Goal: Task Accomplishment & Management: Complete application form

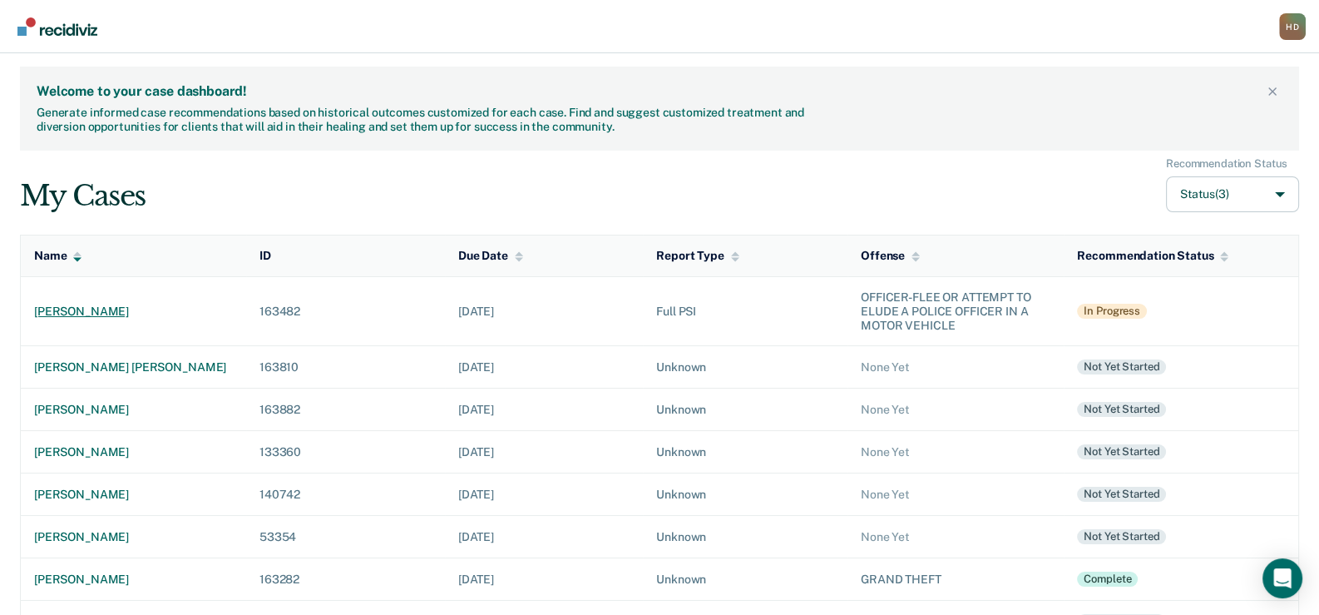
click at [98, 311] on div "anthony emileo aguirre" at bounding box center [133, 311] width 199 height 14
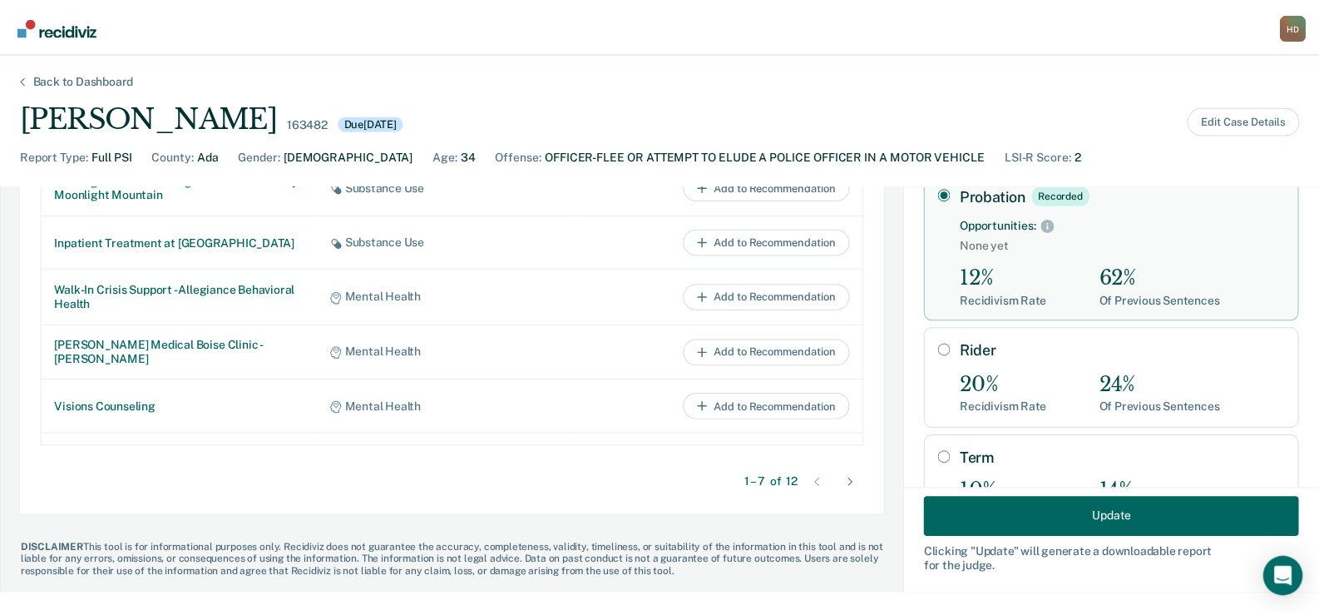
scroll to position [241, 0]
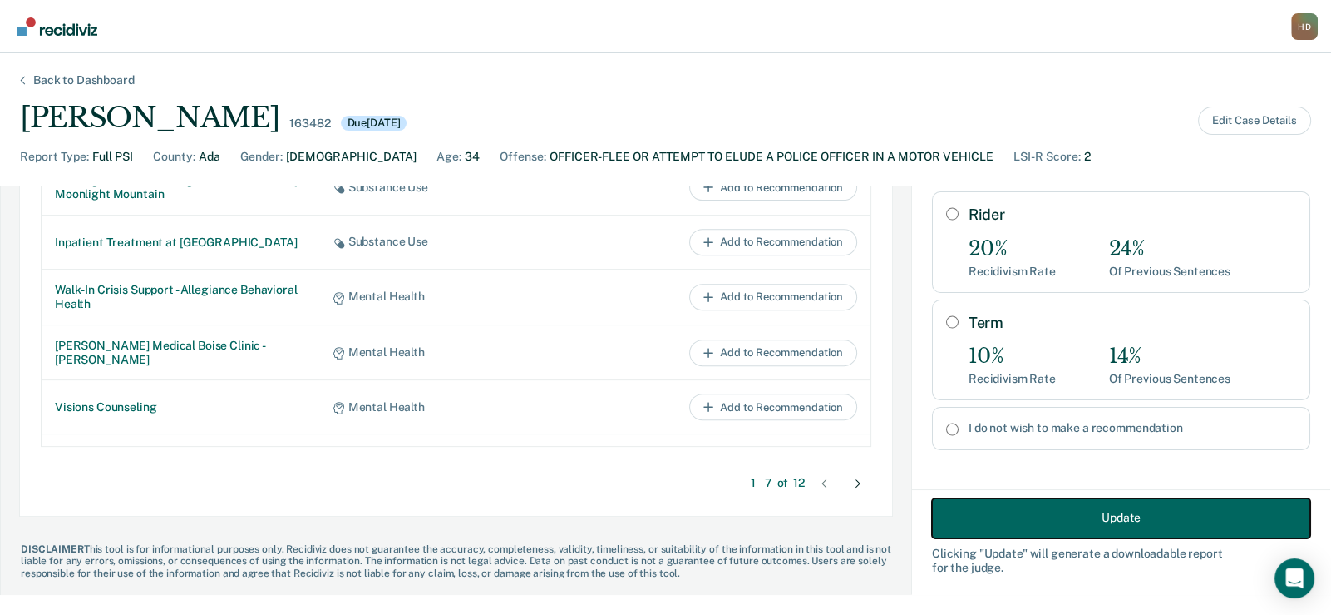
click at [994, 515] on button "Update" at bounding box center [1121, 517] width 378 height 40
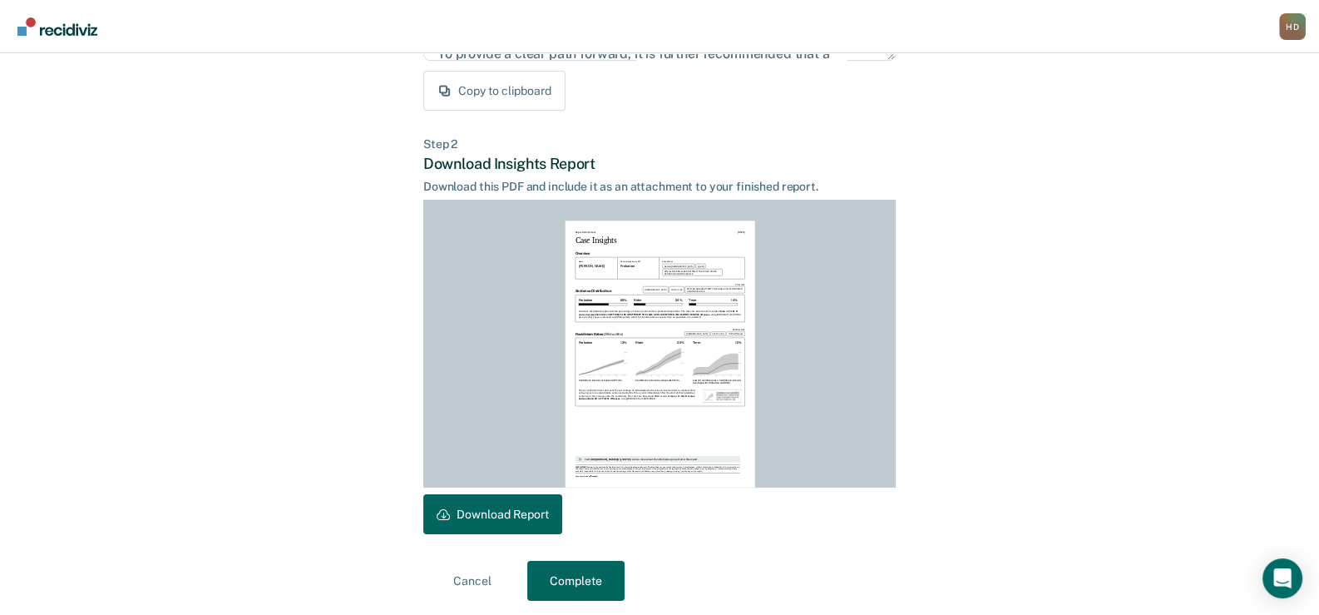
scroll to position [333, 0]
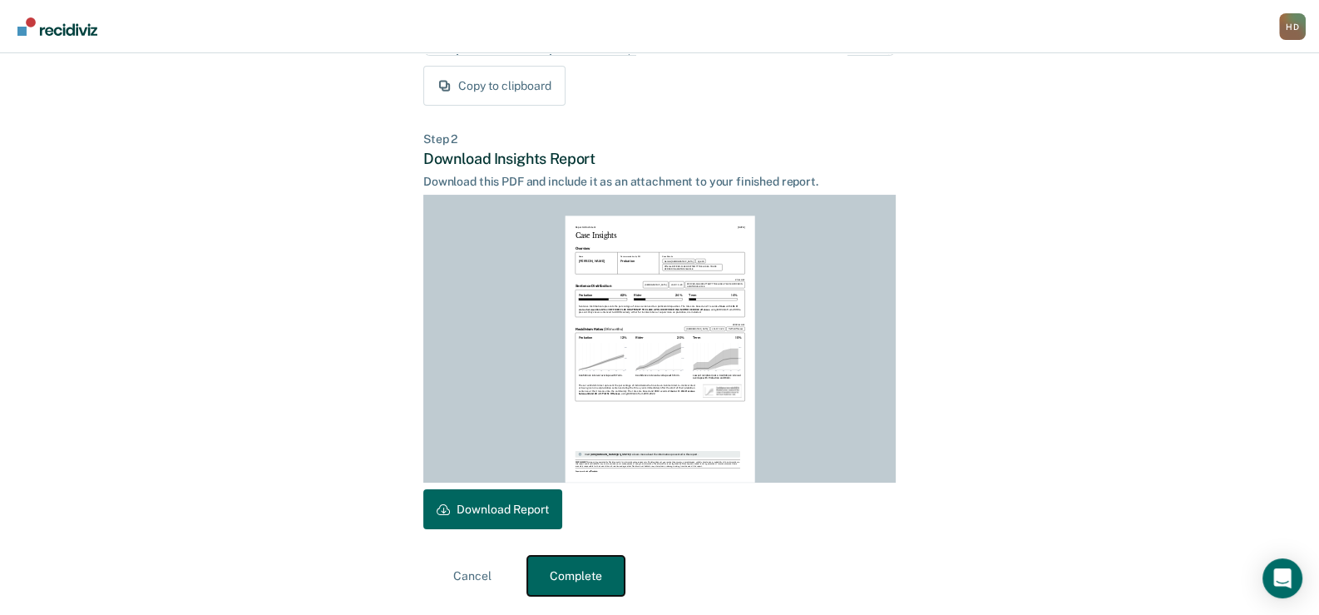
click at [595, 571] on button "Complete" at bounding box center [575, 575] width 97 height 40
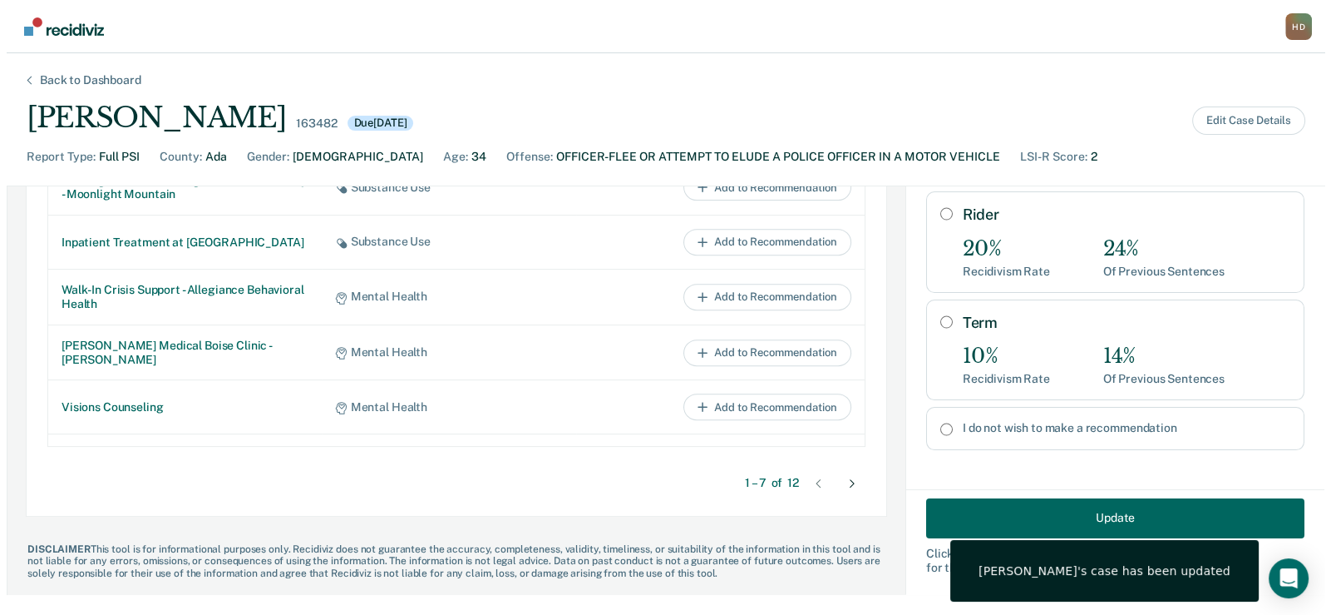
scroll to position [0, 0]
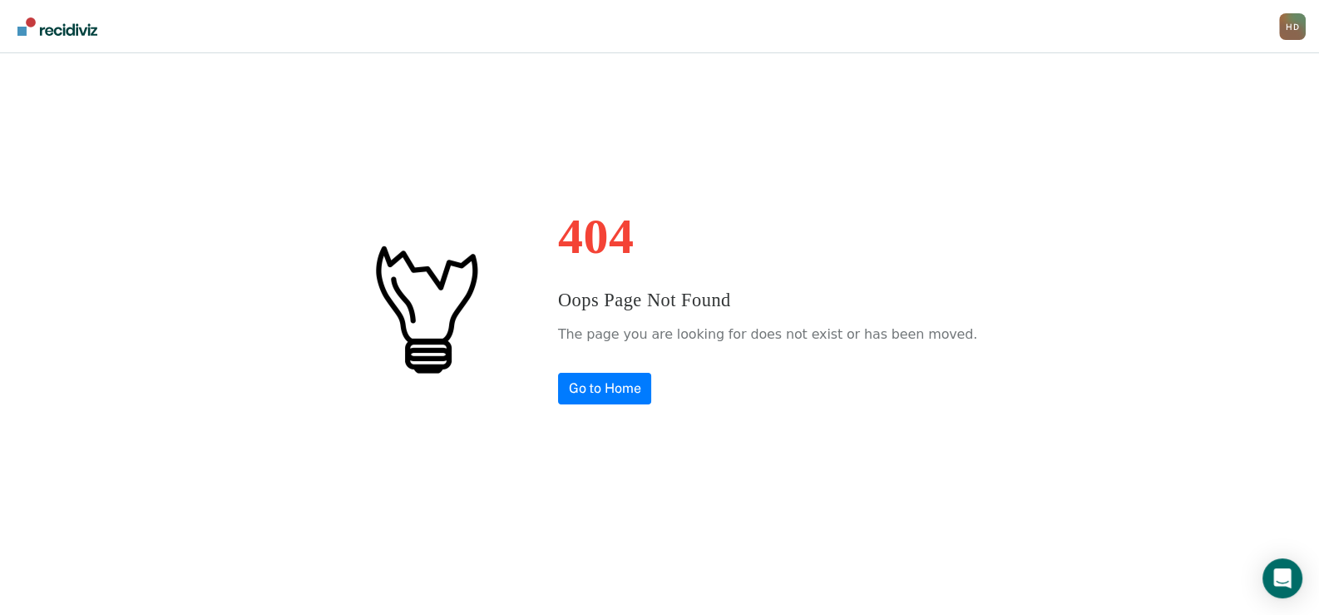
drag, startPoint x: 571, startPoint y: 402, endPoint x: 575, endPoint y: 390, distance: 12.9
click at [574, 390] on div "404 Oops Page Not Found The page you are looking for does not exist or has been…" at bounding box center [659, 307] width 1319 height 615
click at [598, 385] on link "Go to Home" at bounding box center [605, 389] width 94 height 32
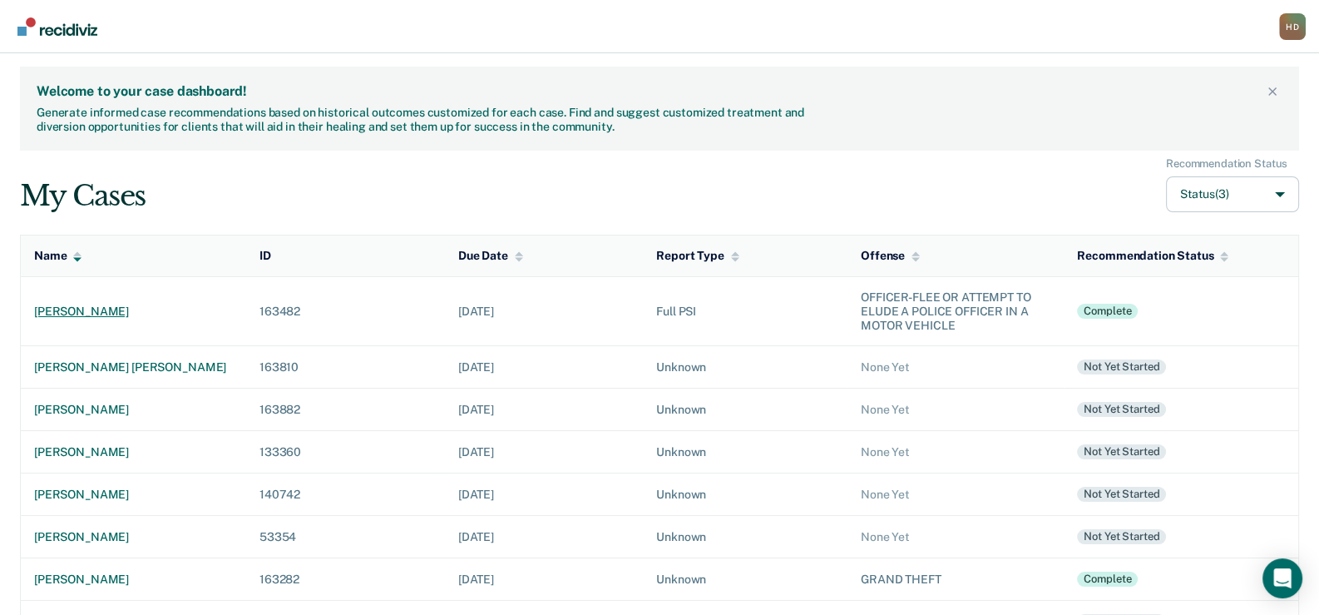
click at [100, 310] on div "anthony emileo aguirre" at bounding box center [133, 311] width 199 height 14
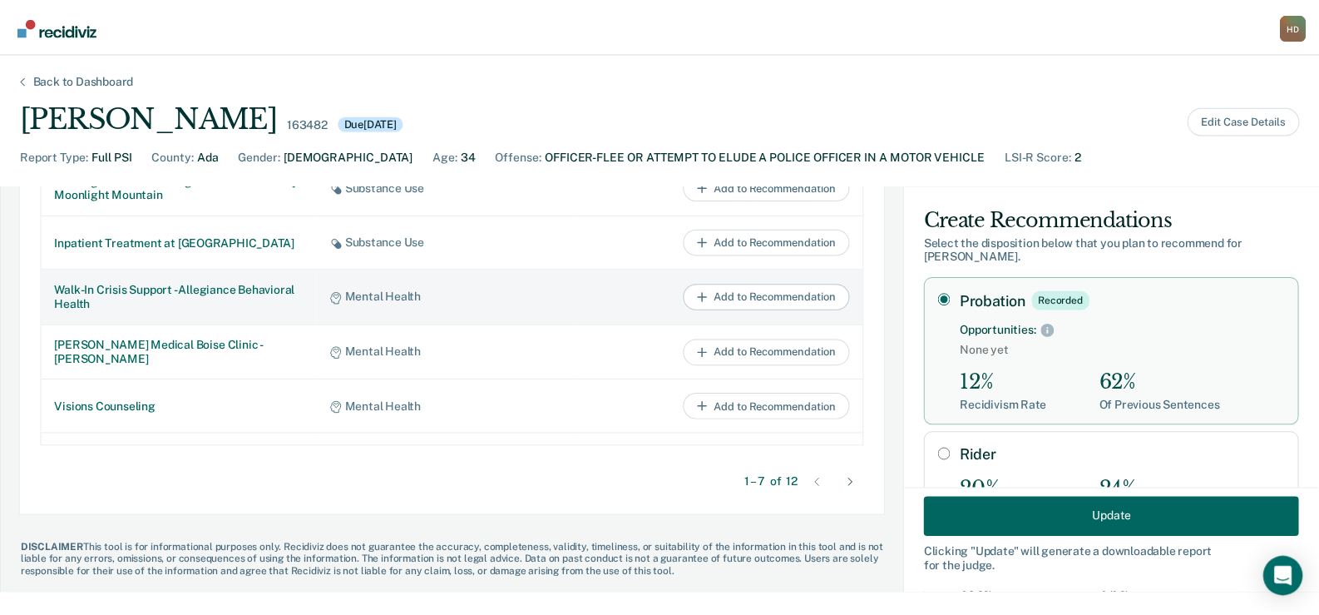
scroll to position [977, 0]
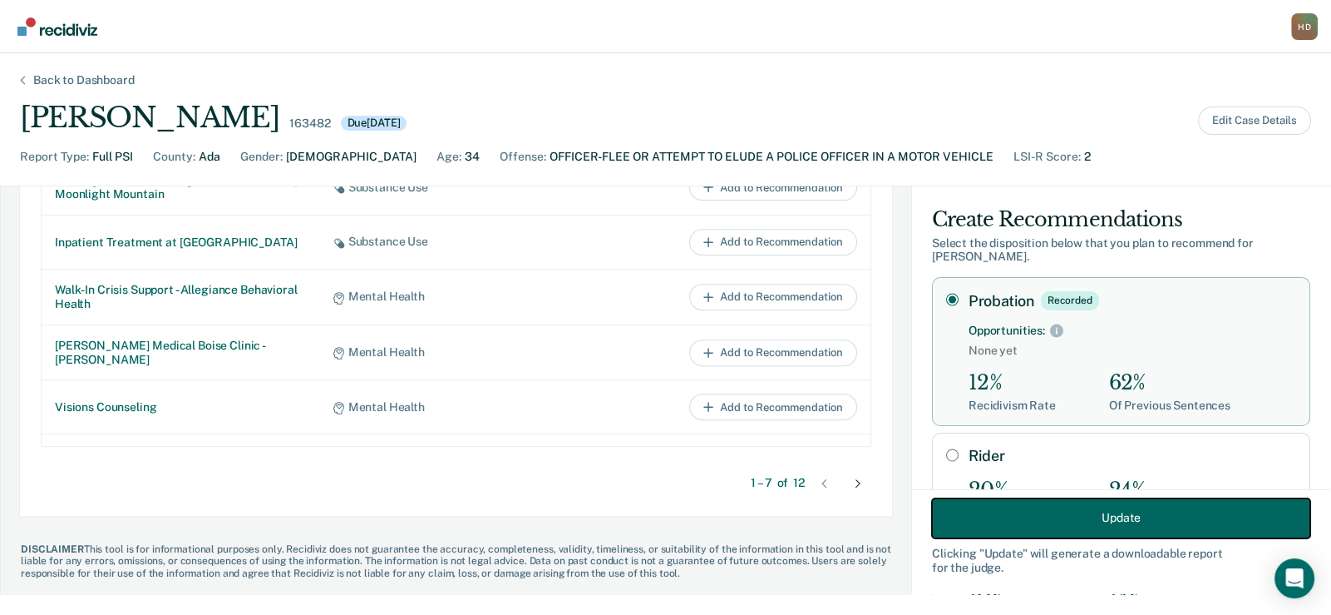
click at [960, 512] on button "Update" at bounding box center [1121, 517] width 378 height 40
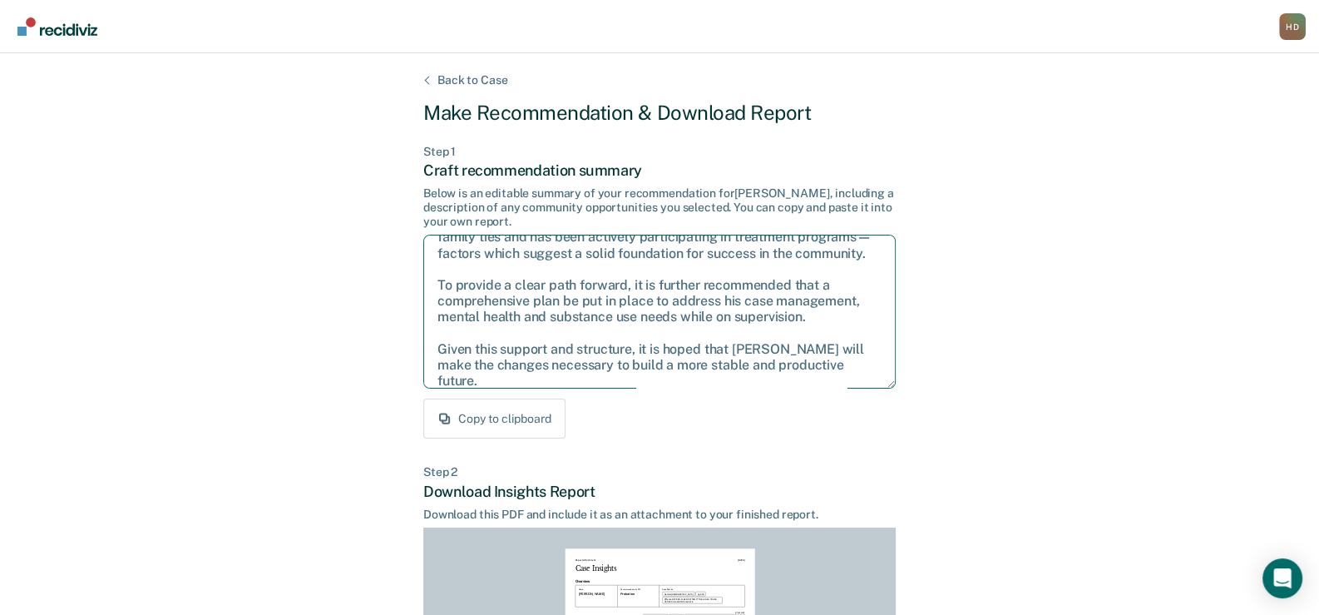
scroll to position [106, 0]
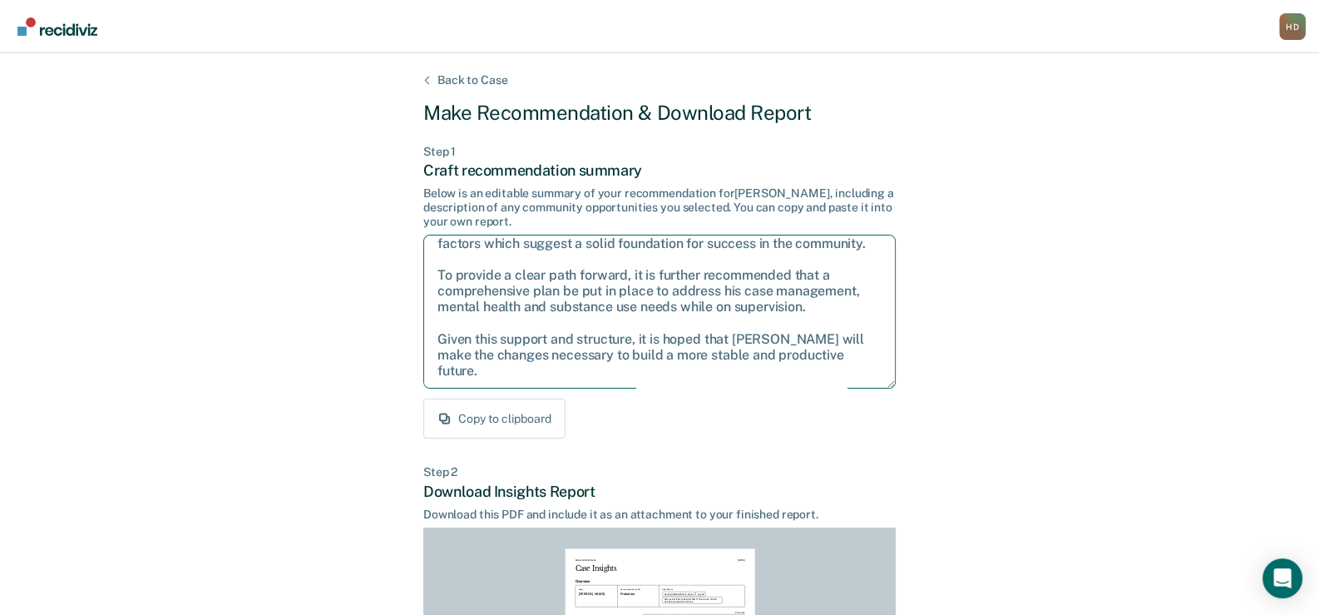
drag, startPoint x: 433, startPoint y: 121, endPoint x: 853, endPoint y: 376, distance: 491.0
click at [853, 376] on textarea "After careful consideration of the details of this case, it is recommended that…" at bounding box center [659, 311] width 472 height 154
